Goal: Task Accomplishment & Management: Use online tool/utility

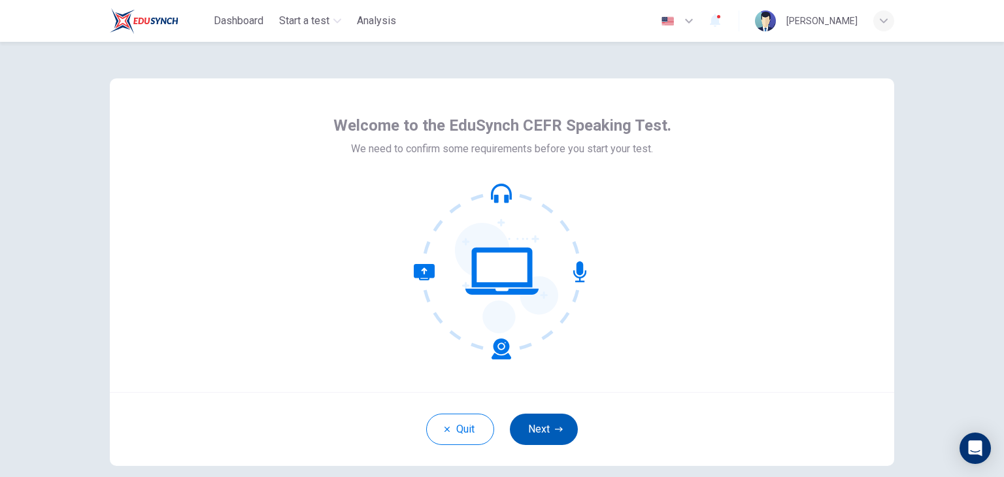
click at [560, 424] on button "Next" at bounding box center [544, 429] width 68 height 31
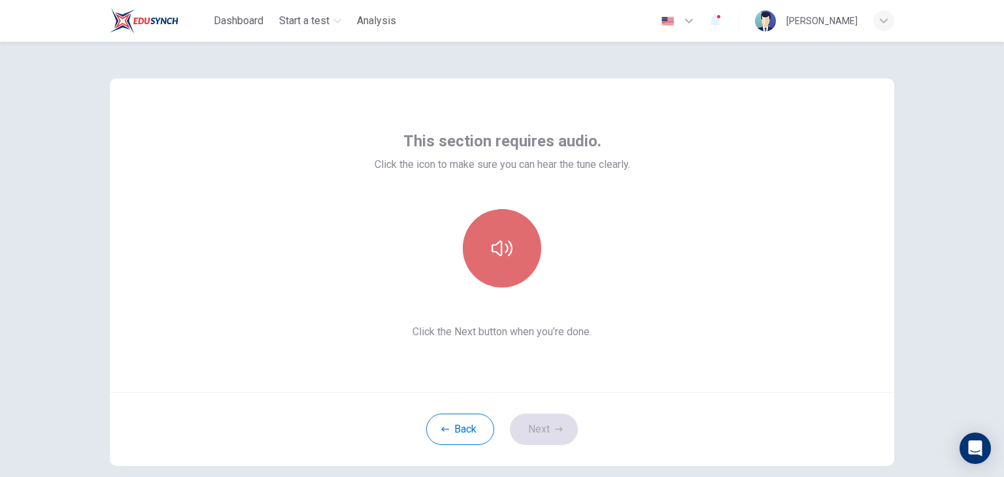
click at [514, 269] on button "button" at bounding box center [502, 248] width 78 height 78
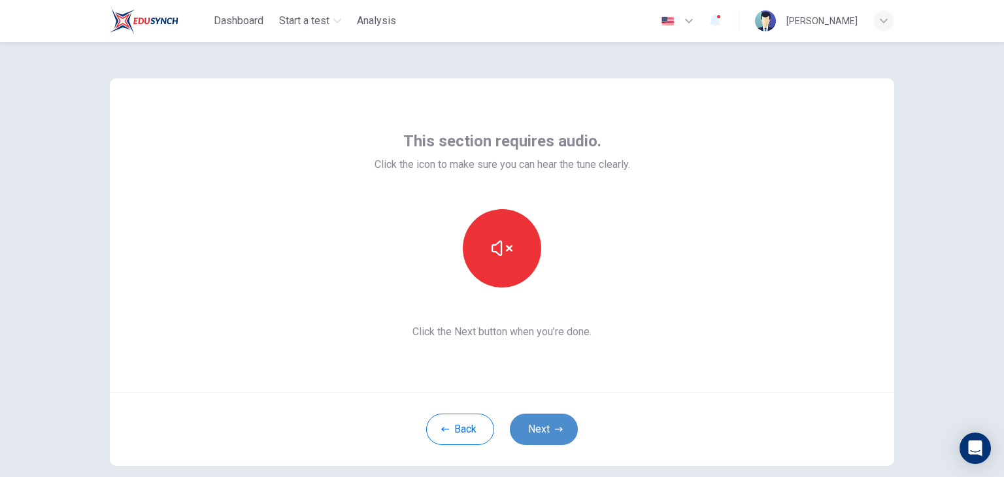
click at [540, 434] on button "Next" at bounding box center [544, 429] width 68 height 31
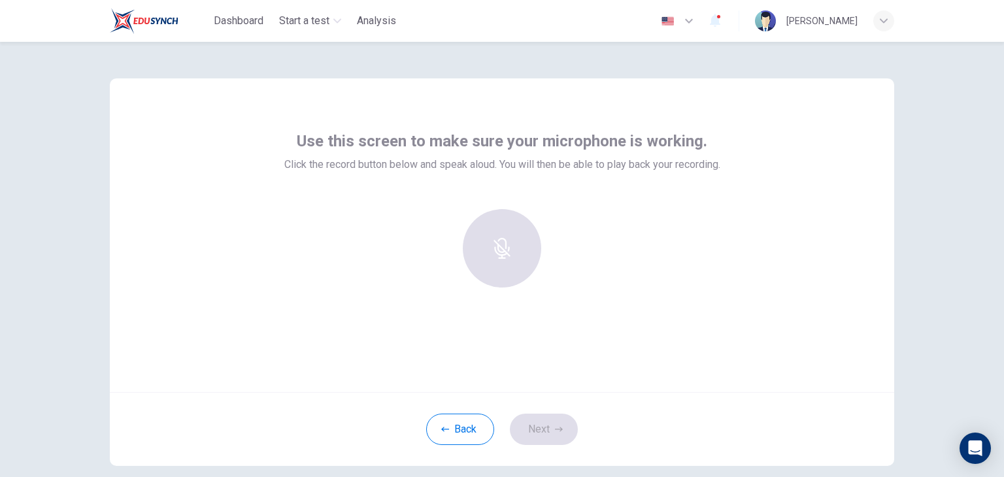
click at [503, 283] on div at bounding box center [501, 248] width 141 height 78
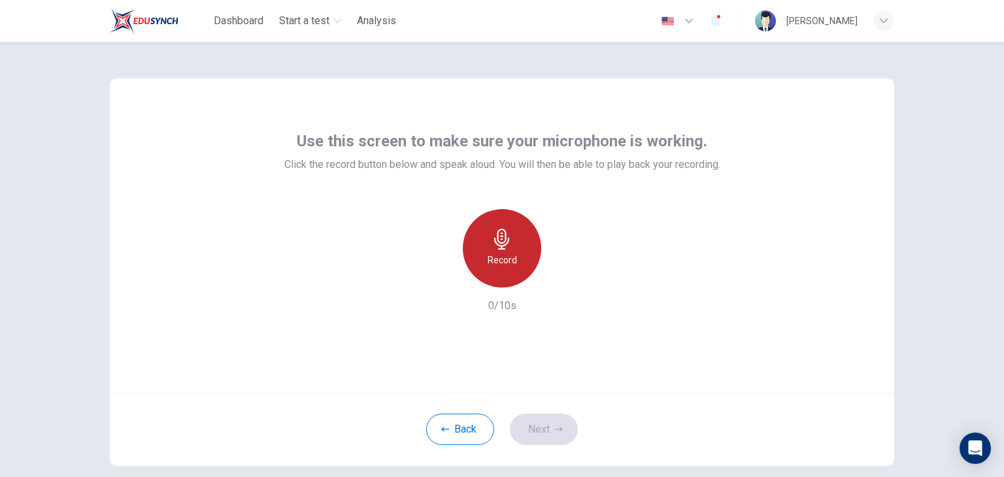
click at [494, 220] on div "Record" at bounding box center [502, 248] width 78 height 78
click at [494, 220] on div "Stop" at bounding box center [502, 248] width 78 height 78
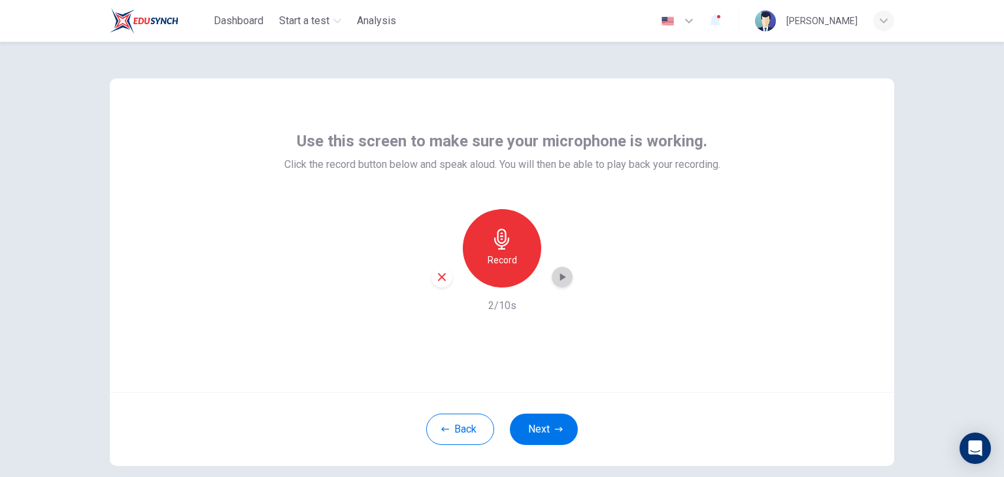
click at [562, 282] on icon "button" at bounding box center [562, 277] width 13 height 13
click at [523, 434] on button "Next" at bounding box center [544, 429] width 68 height 31
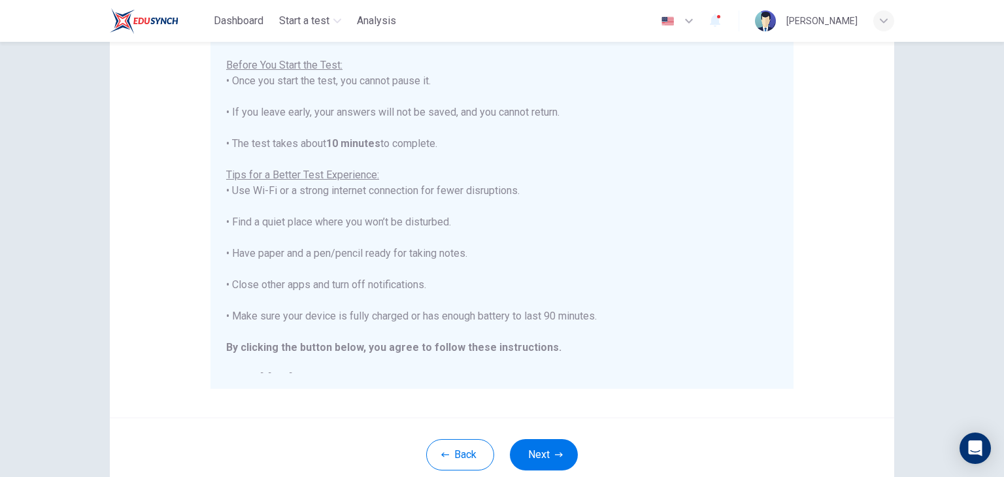
scroll to position [250, 0]
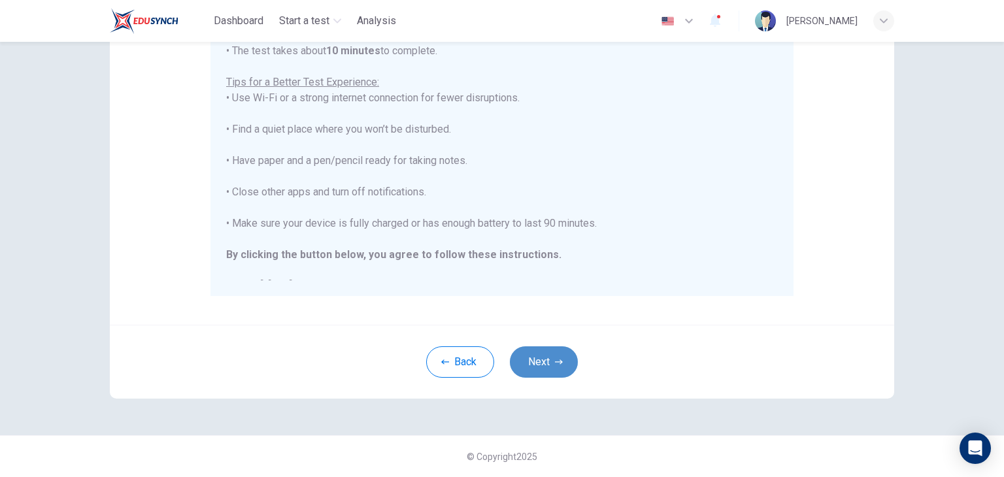
click at [522, 372] on button "Next" at bounding box center [544, 361] width 68 height 31
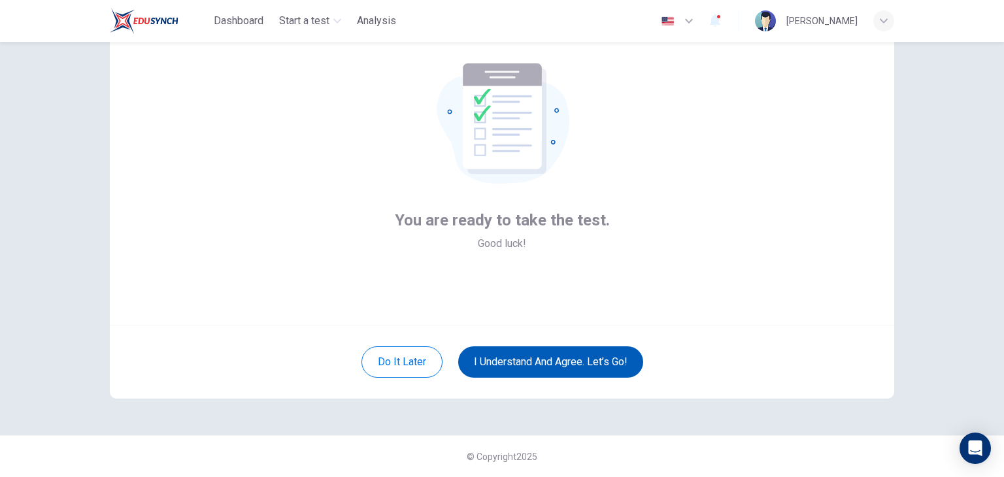
click at [522, 372] on button "I understand and agree. Let’s go!" at bounding box center [550, 361] width 185 height 31
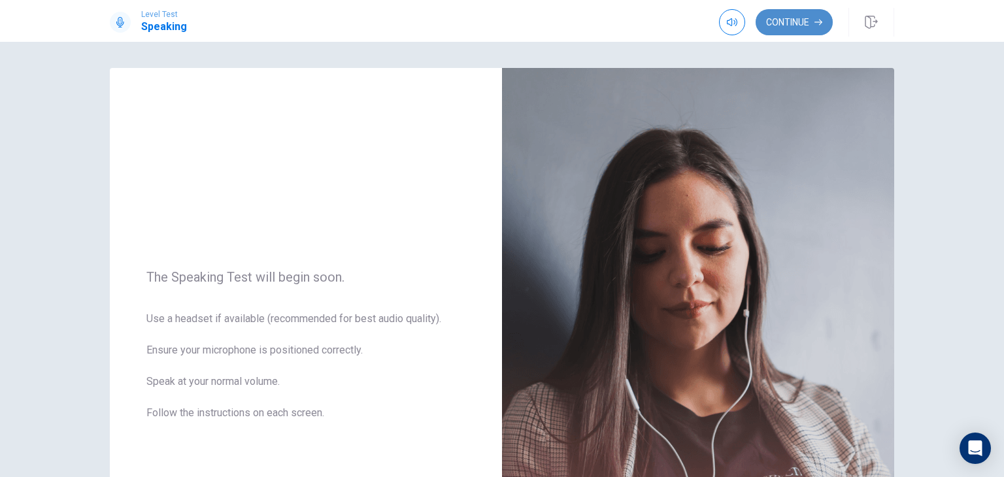
click at [816, 24] on icon "button" at bounding box center [818, 22] width 8 height 8
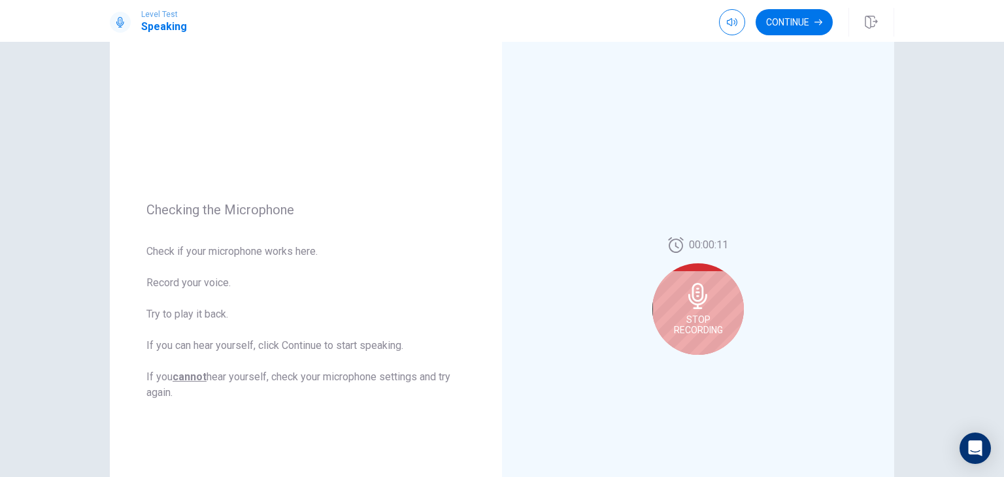
scroll to position [56, 0]
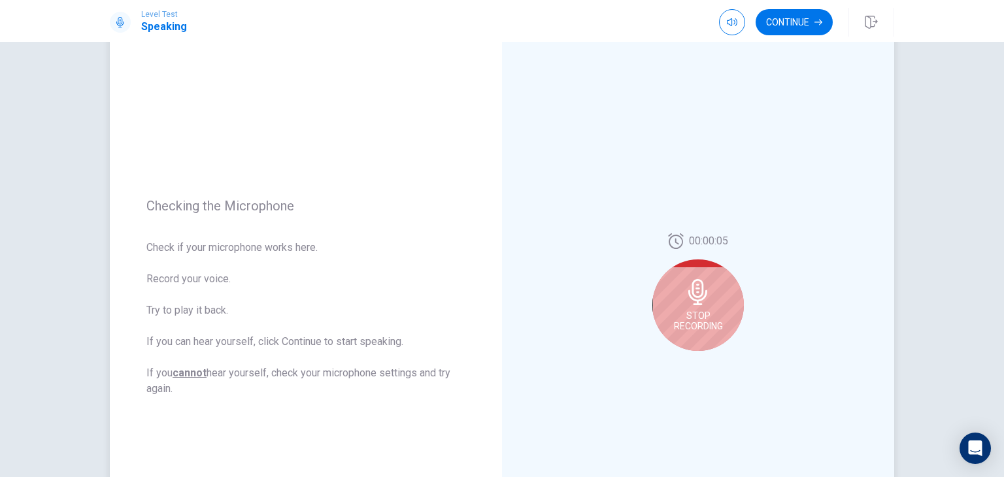
click at [688, 295] on icon at bounding box center [697, 292] width 19 height 26
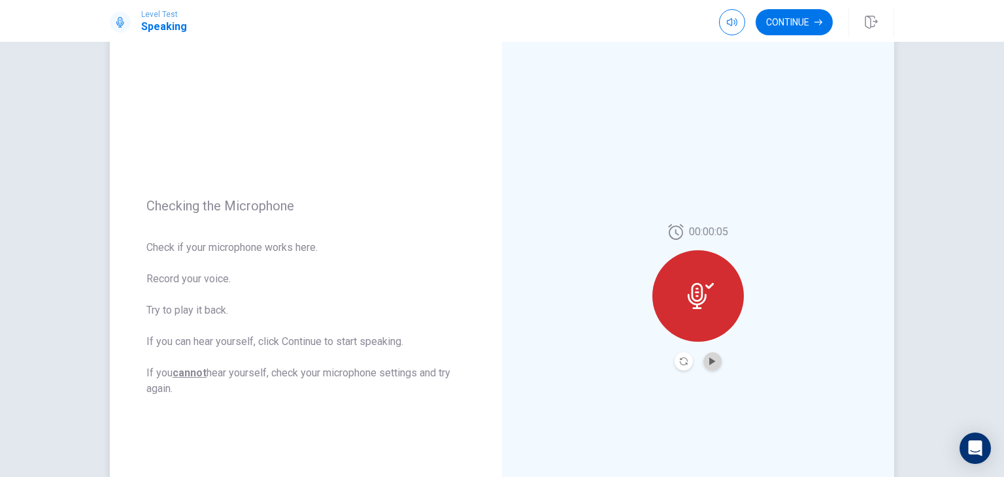
click at [714, 364] on button "Play Audio" at bounding box center [712, 361] width 18 height 18
click at [680, 359] on icon "Record Again" at bounding box center [684, 362] width 8 height 8
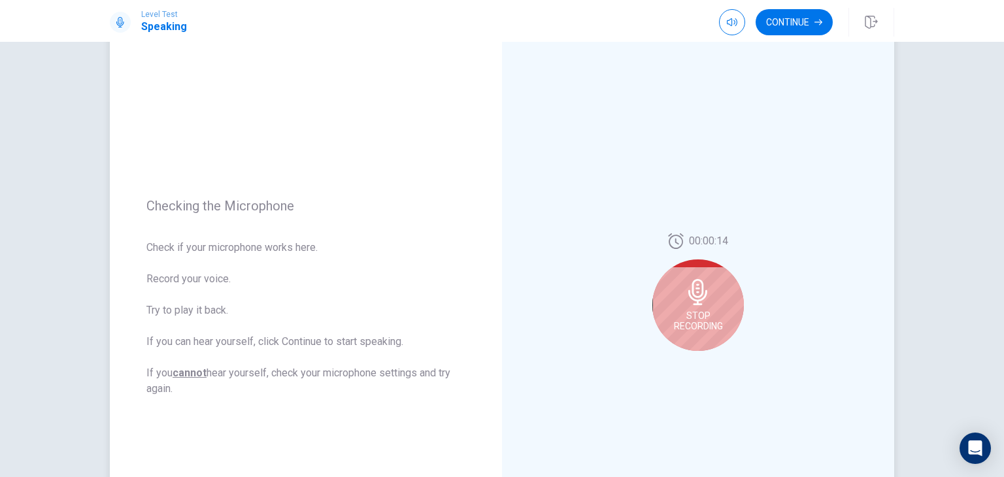
click at [714, 312] on span "Stop Recording" at bounding box center [698, 320] width 49 height 21
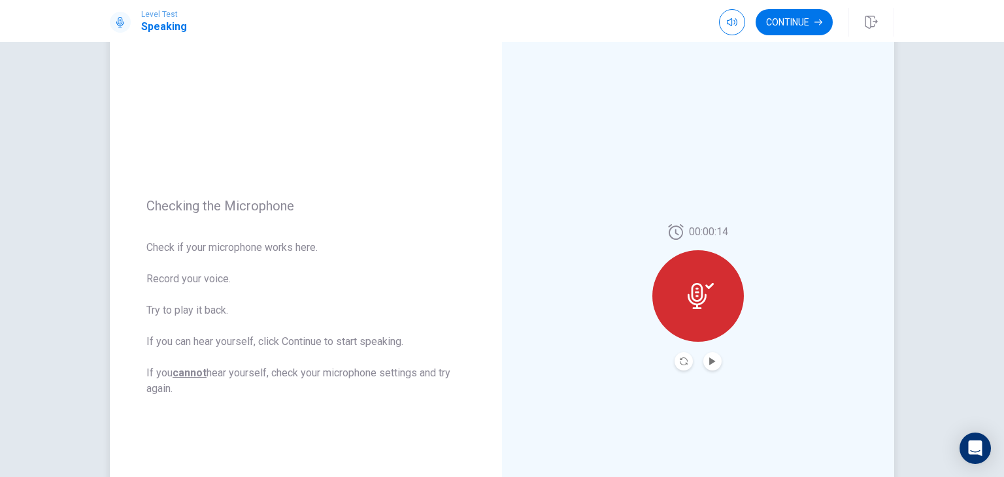
click at [714, 312] on div at bounding box center [698, 296] width 92 height 92
click at [803, 14] on button "Continue" at bounding box center [794, 22] width 77 height 26
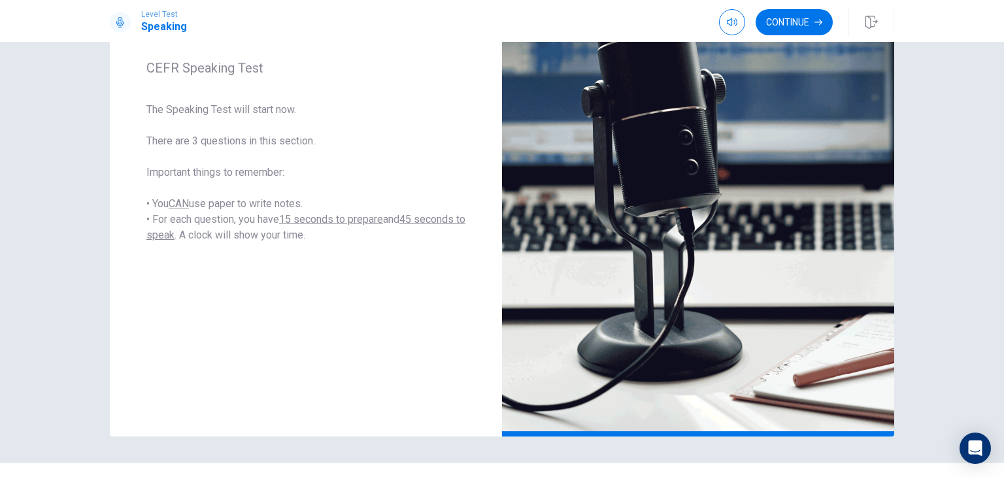
scroll to position [207, 0]
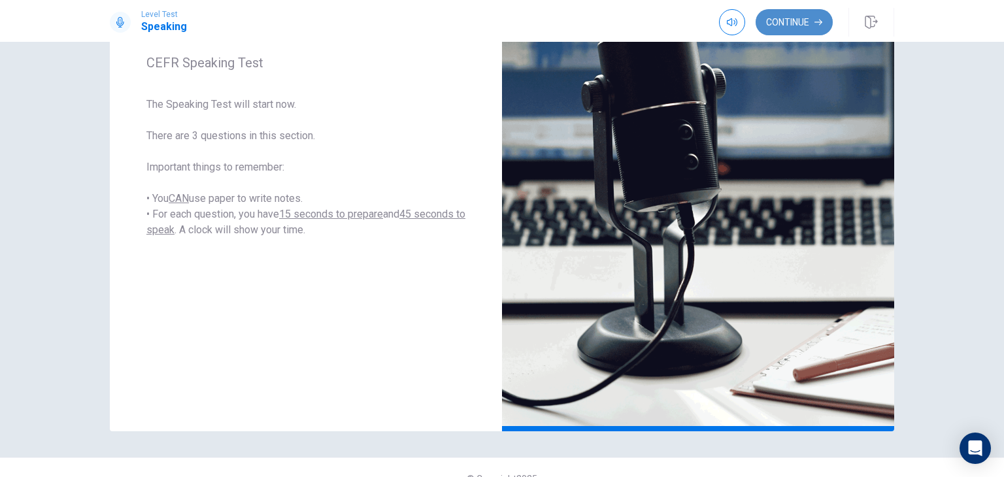
click at [778, 23] on button "Continue" at bounding box center [794, 22] width 77 height 26
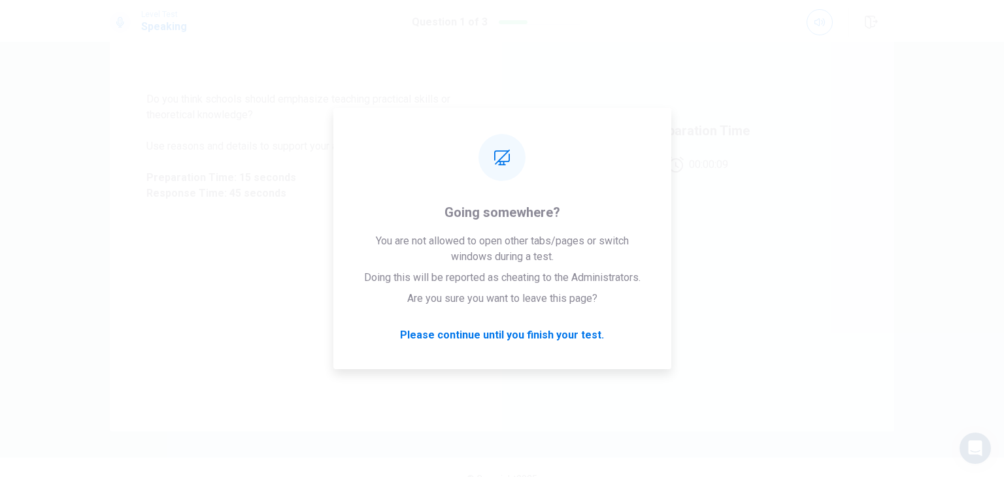
drag, startPoint x: 196, startPoint y: 162, endPoint x: 200, endPoint y: -54, distance: 216.4
click at [200, 0] on html "Level Test Speaking Question 1 of 3 Question 1 of 3 Do you think schools should…" at bounding box center [502, 238] width 1004 height 477
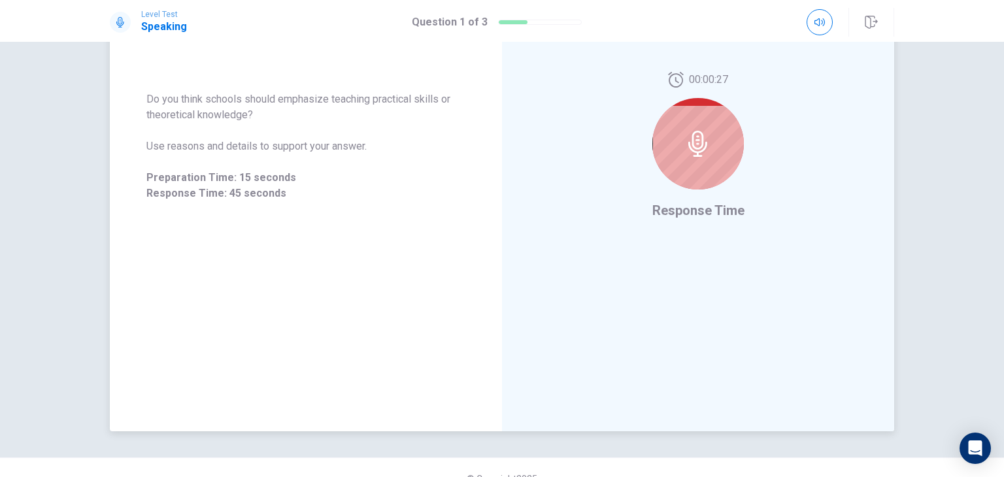
click at [667, 136] on div at bounding box center [698, 144] width 92 height 92
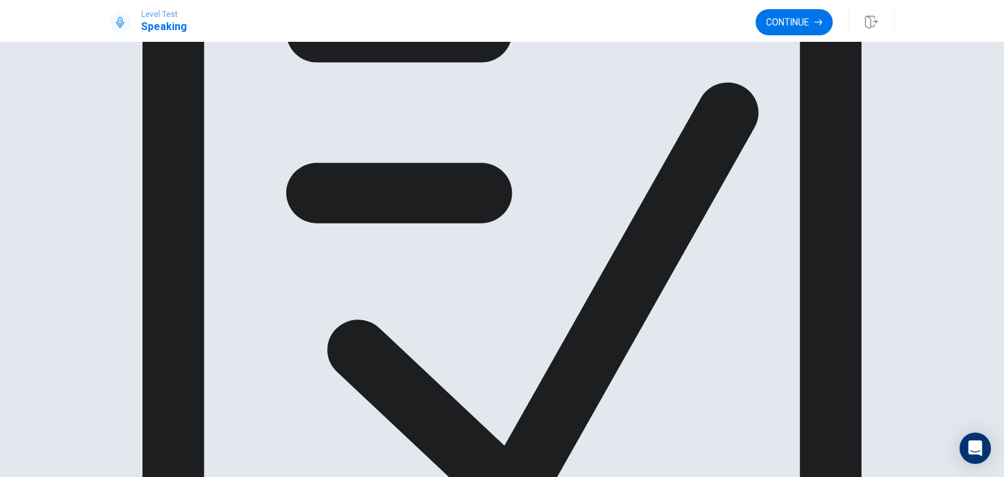
scroll to position [0, 0]
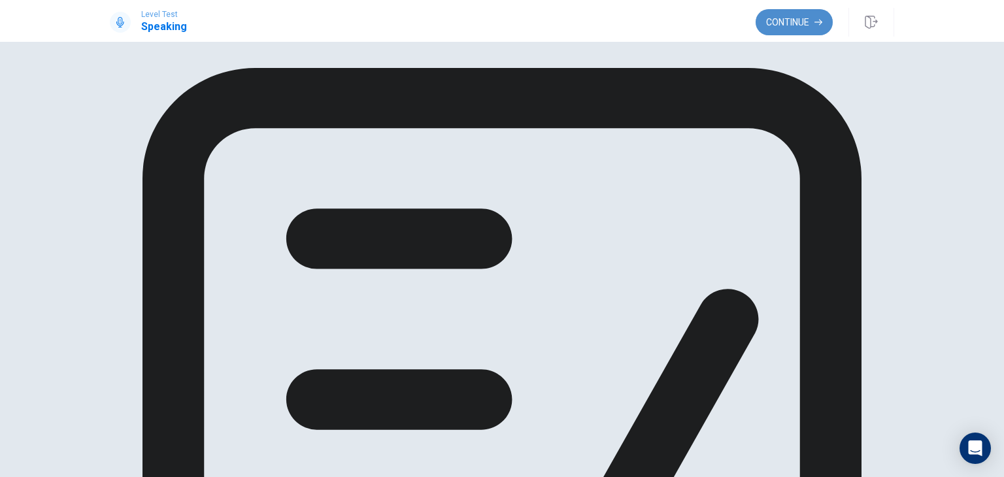
click at [783, 29] on button "Continue" at bounding box center [794, 22] width 77 height 26
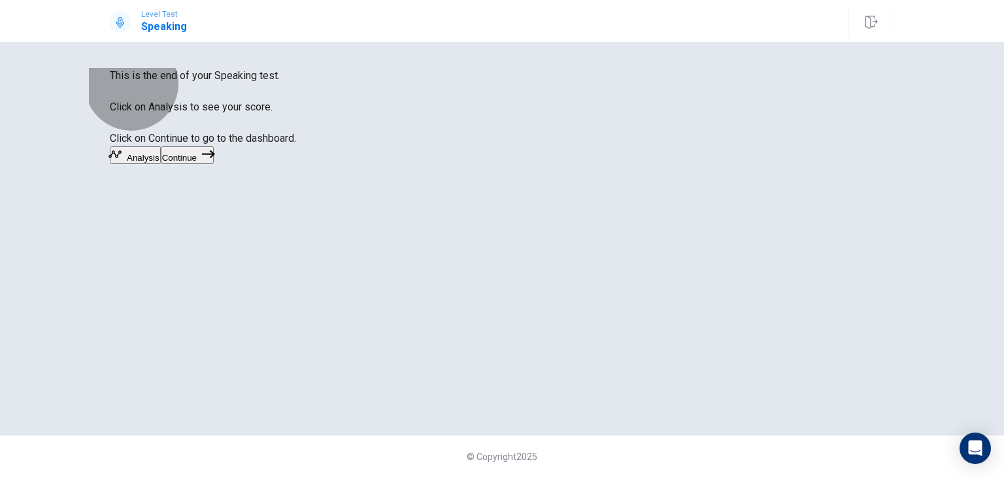
click at [161, 164] on button "Analysis" at bounding box center [135, 155] width 51 height 18
